Goal: Task Accomplishment & Management: Manage account settings

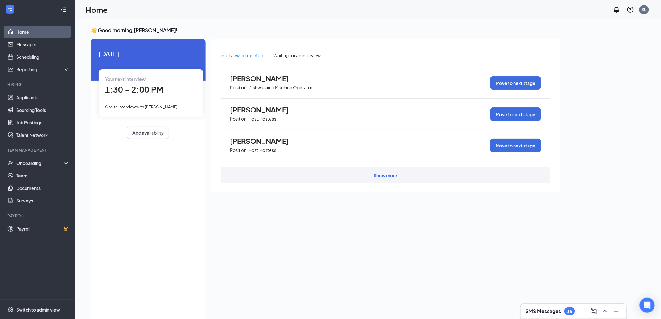
click at [134, 94] on span "1:30 - 2:00 PM" at bounding box center [134, 89] width 58 height 10
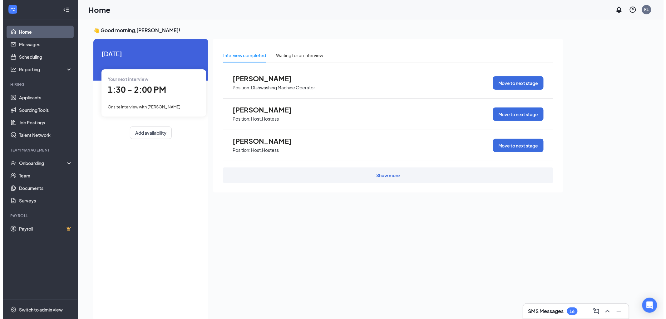
scroll to position [2, 0]
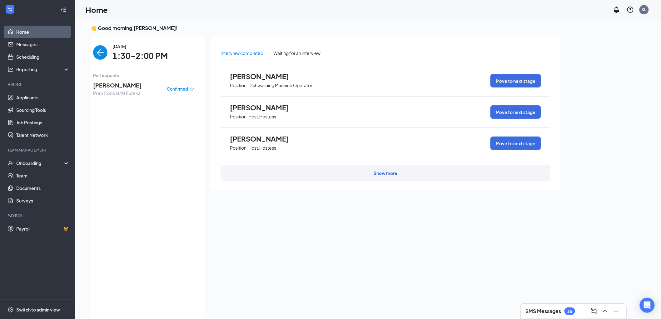
click at [128, 85] on span "[PERSON_NAME]" at bounding box center [117, 85] width 48 height 9
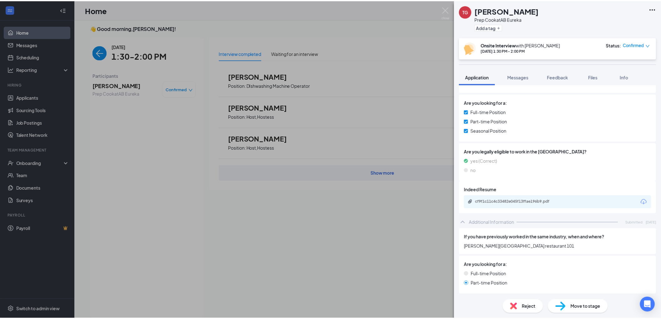
scroll to position [147, 0]
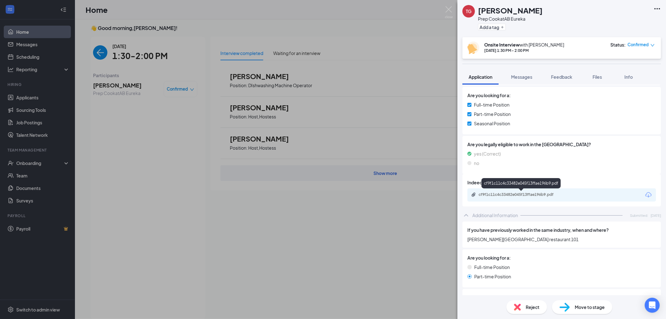
click at [551, 192] on div "cf9f1c11c4c33482e045f13ffae196b9.pdf" at bounding box center [522, 194] width 87 height 5
click at [101, 56] on div "TG [PERSON_NAME] Prep Cook at AB Eureka Add a tag Onsite Interview with [PERSON…" at bounding box center [333, 159] width 666 height 319
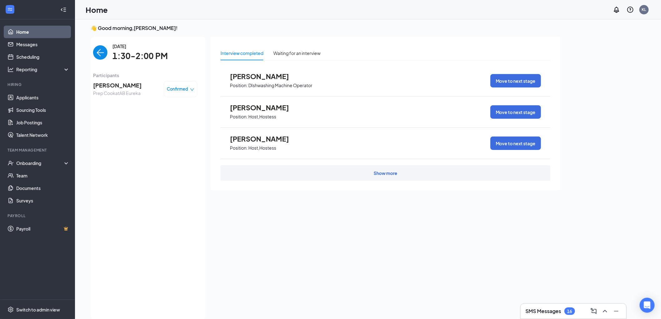
click at [101, 56] on img "back-button" at bounding box center [100, 52] width 14 height 14
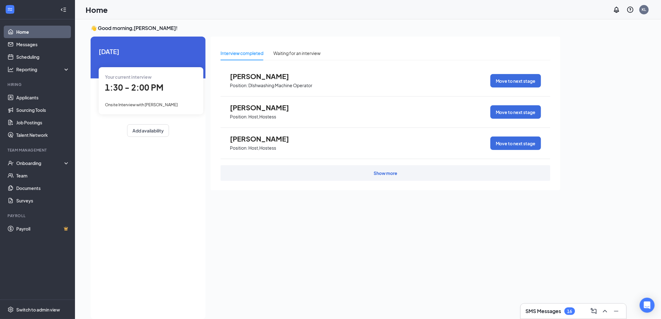
click at [27, 32] on link "Home" at bounding box center [42, 32] width 53 height 12
